Goal: Task Accomplishment & Management: Complete application form

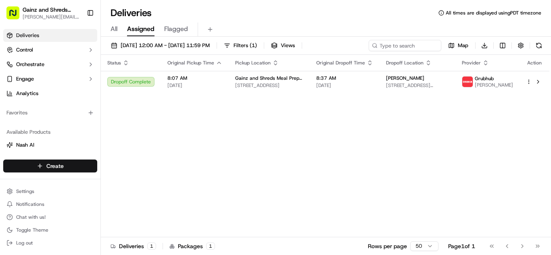
click at [69, 167] on html "Gainz and Shreds Meal Prep [PERSON_NAME][EMAIL_ADDRESS][DOMAIN_NAME] Toggle Sid…" at bounding box center [275, 127] width 551 height 255
click at [119, 182] on link "Delivery" at bounding box center [146, 181] width 90 height 15
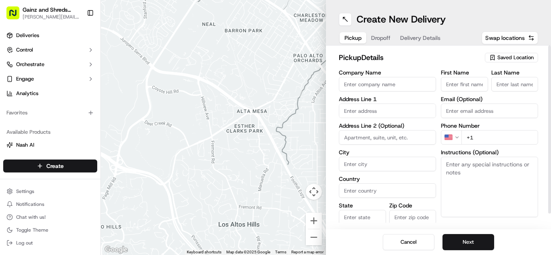
click at [526, 59] on span "Saved Location" at bounding box center [516, 57] width 36 height 7
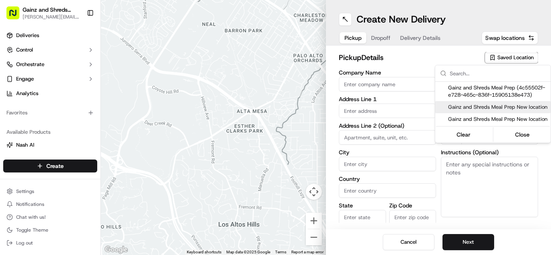
click at [519, 108] on span "Gainz and Shreds Meal Prep New location" at bounding box center [497, 107] width 99 height 7
type input "Gainz and Shreds Meal Prep New location"
type input "[STREET_ADDRESS]"
type input "[GEOGRAPHIC_DATA][PERSON_NAME]"
type input "US"
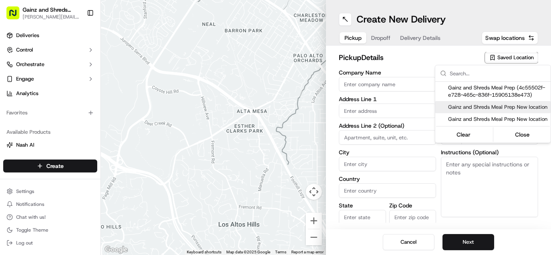
type input "CA"
type input "95125"
type input "[PERSON_NAME]"
type input "[PHONE_NUMBER]"
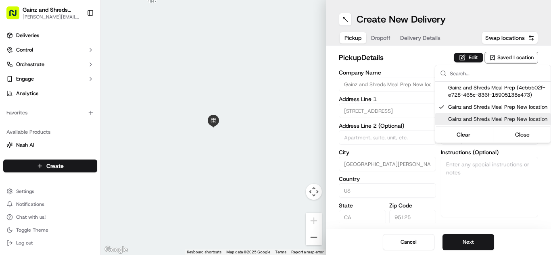
click at [481, 238] on html "Gainz and Shreds Meal Prep [PERSON_NAME][EMAIL_ADDRESS][DOMAIN_NAME] Toggle Sid…" at bounding box center [275, 127] width 551 height 255
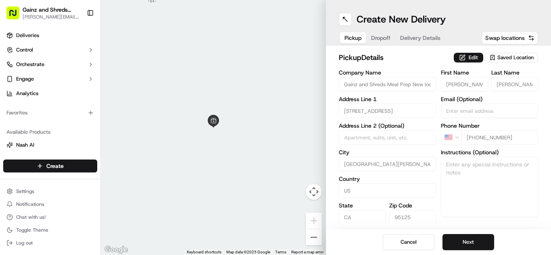
click at [481, 238] on button "Next" at bounding box center [469, 242] width 52 height 16
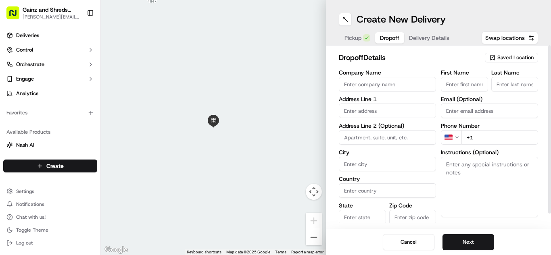
click at [394, 79] on input "Company Name" at bounding box center [387, 84] width 97 height 15
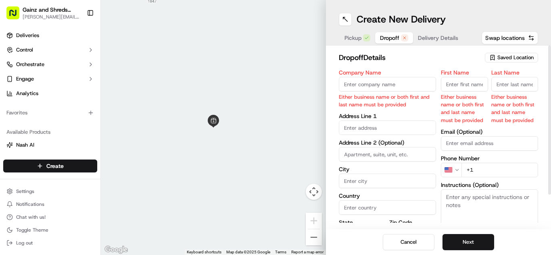
click at [522, 54] on span "Saved Location" at bounding box center [516, 57] width 36 height 7
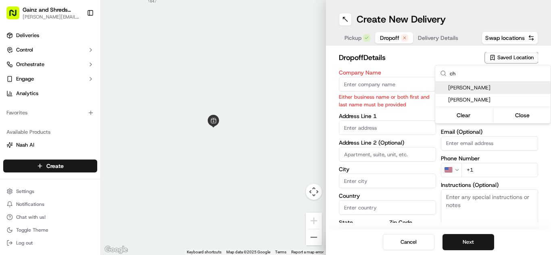
type input "c"
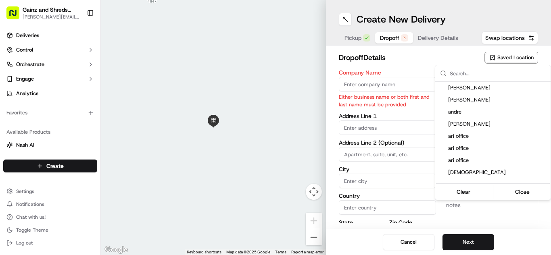
click at [412, 81] on html "Gainz and Shreds Meal Prep [PERSON_NAME][EMAIL_ADDRESS][DOMAIN_NAME] Toggle Sid…" at bounding box center [275, 127] width 551 height 255
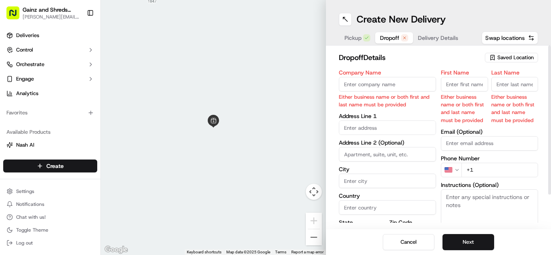
click at [412, 81] on input "Company Name" at bounding box center [387, 84] width 97 height 15
type input "[PERSON_NAME]"
click at [478, 89] on input "First Name" at bounding box center [464, 84] width 47 height 15
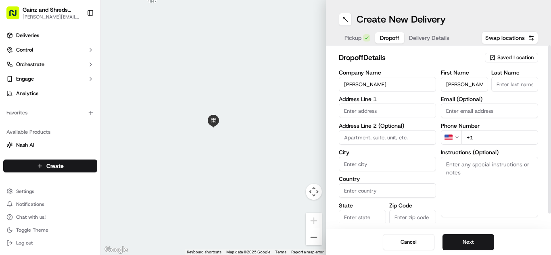
type input "[PERSON_NAME]"
click at [532, 86] on input "Last Name" at bounding box center [515, 84] width 47 height 15
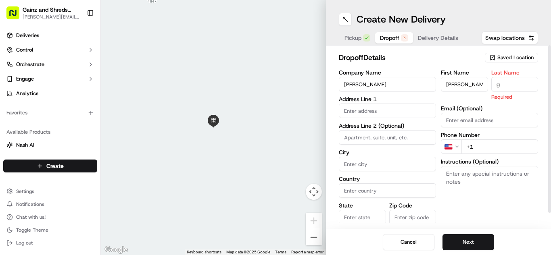
type input "g"
click at [377, 115] on input "text" at bounding box center [387, 111] width 97 height 15
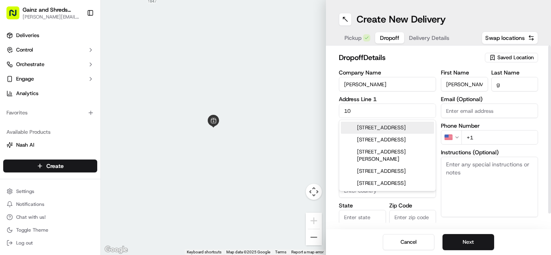
type input "1"
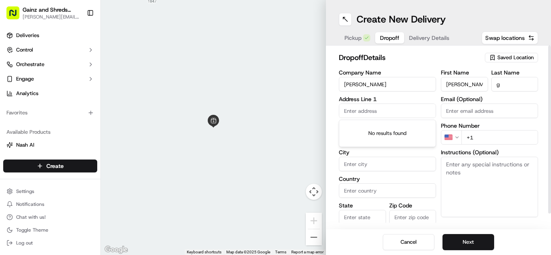
type input "0"
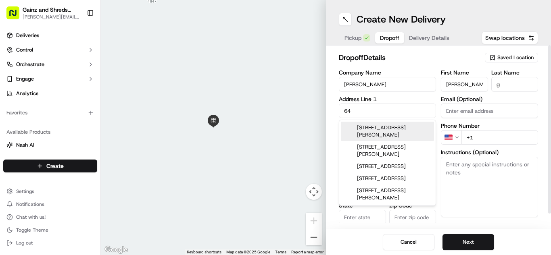
type input "6"
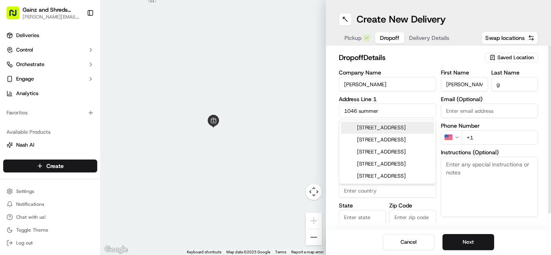
type input "[STREET_ADDRESS]"
type input "Milpitas"
type input "[GEOGRAPHIC_DATA]"
type input "CA"
type input "95035"
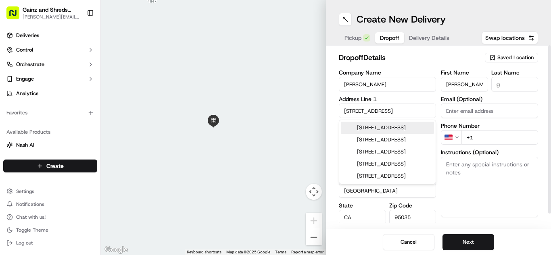
click at [425, 132] on div "[STREET_ADDRESS]" at bounding box center [387, 128] width 93 height 12
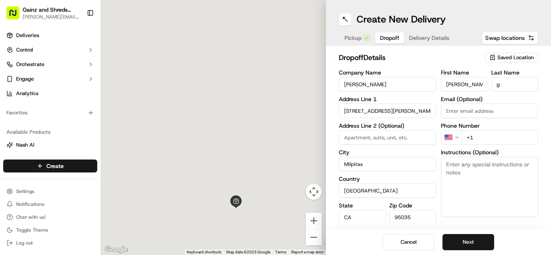
type input "[STREET_ADDRESS]"
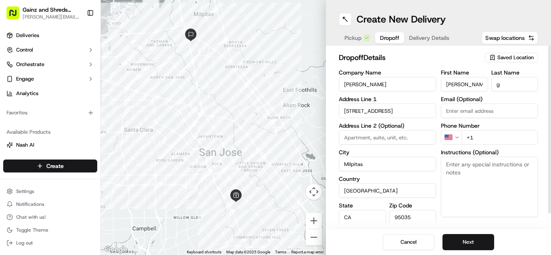
click at [491, 141] on input "+1" at bounding box center [500, 137] width 77 height 15
type input "[PHONE_NUMBER]"
click at [416, 140] on input at bounding box center [387, 137] width 97 height 15
click at [500, 195] on textarea "Instructions (Optional)" at bounding box center [489, 187] width 97 height 61
click at [475, 234] on button "Next" at bounding box center [469, 242] width 52 height 16
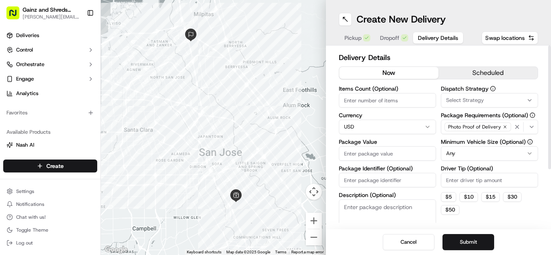
click at [475, 76] on button "scheduled" at bounding box center [488, 73] width 99 height 12
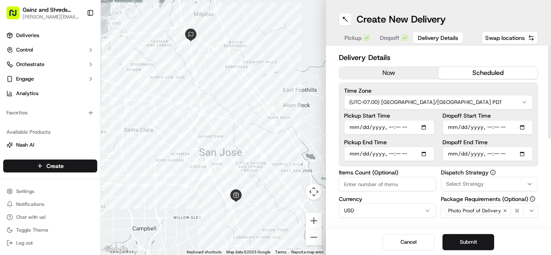
click at [355, 130] on input "Pickup Start Time" at bounding box center [389, 127] width 90 height 15
click at [450, 154] on input "Dropoff End Time" at bounding box center [488, 154] width 90 height 15
click at [350, 128] on input "Pickup Start Time" at bounding box center [389, 127] width 90 height 15
type input "[DATE]T11:15"
click at [398, 129] on input "Pickup Start Time" at bounding box center [389, 127] width 90 height 15
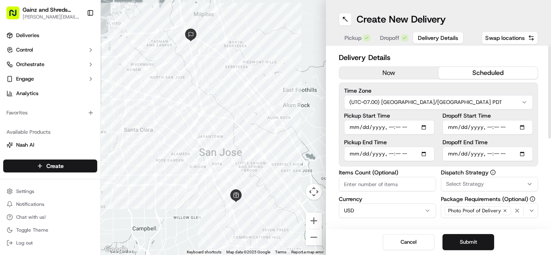
click at [453, 159] on input "Dropoff End Time" at bounding box center [488, 154] width 90 height 15
type input "[DATE]T11:45"
click at [400, 188] on input "Items Count (Optional)" at bounding box center [387, 184] width 97 height 15
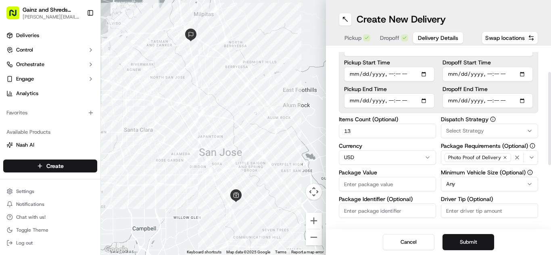
scroll to position [56, 0]
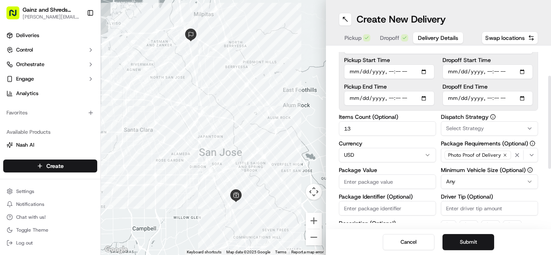
type input "13"
click at [430, 185] on input "Package Value" at bounding box center [387, 182] width 97 height 15
click at [425, 186] on input "80.24" at bounding box center [387, 182] width 97 height 15
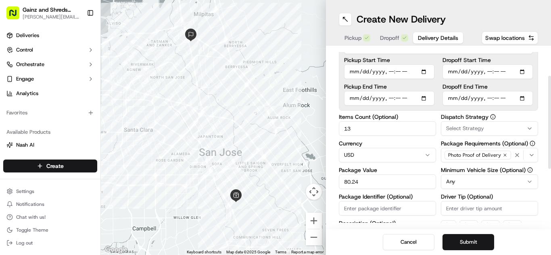
click at [425, 186] on input "80.24" at bounding box center [387, 182] width 97 height 15
type input "80.280"
click at [426, 186] on input "80.280" at bounding box center [387, 182] width 97 height 15
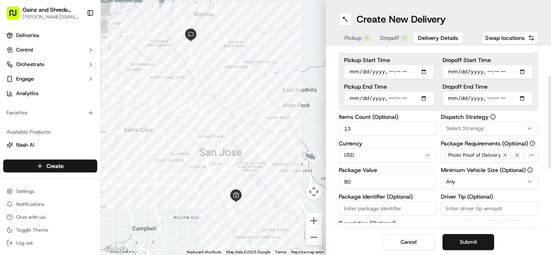
type input "80"
click at [436, 192] on div "Items Count (Optional) 13 Currency USD Package Value 80 Package Identifier (Opt…" at bounding box center [387, 193] width 97 height 159
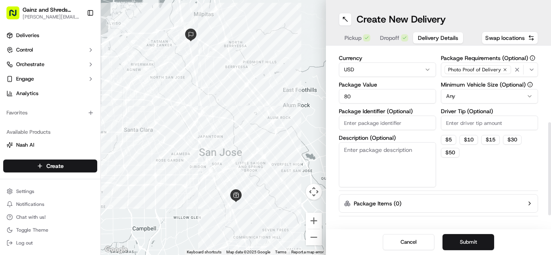
scroll to position [142, 0]
click at [468, 247] on button "Submit" at bounding box center [469, 242] width 52 height 16
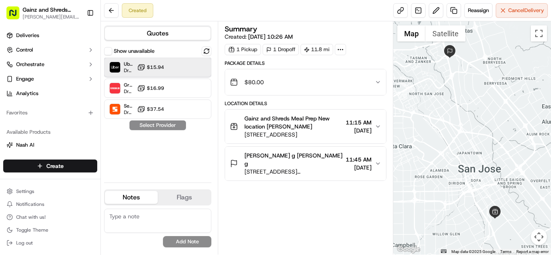
click at [155, 61] on div "Uber Dropoff ETA 1 hour $15.94" at bounding box center [157, 67] width 107 height 19
click at [167, 127] on button "Assign Provider" at bounding box center [157, 126] width 57 height 10
